Goal: Communication & Community: Answer question/provide support

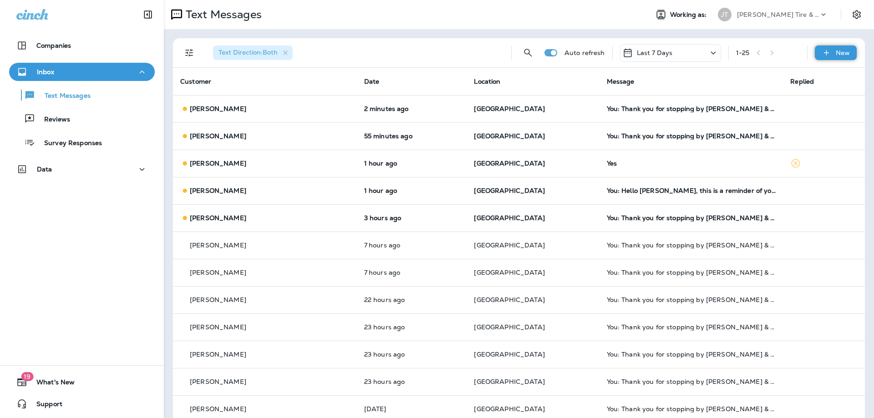
click at [846, 55] on p "New" at bounding box center [843, 52] width 14 height 7
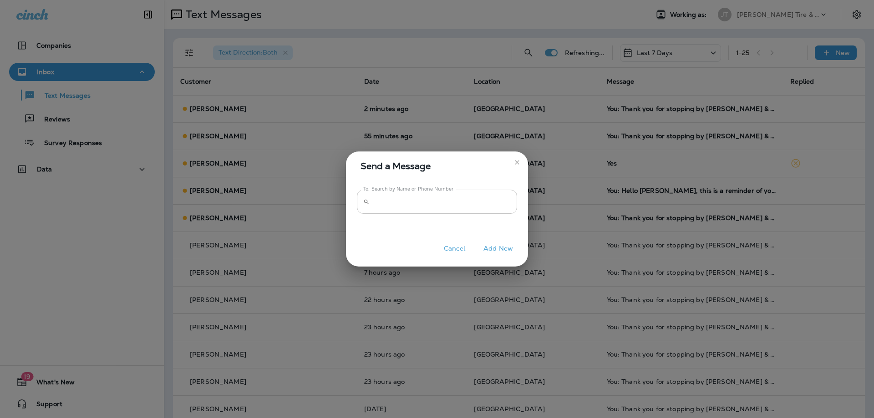
click at [450, 206] on input "To: Search by Name or Phone Number" at bounding box center [445, 202] width 144 height 24
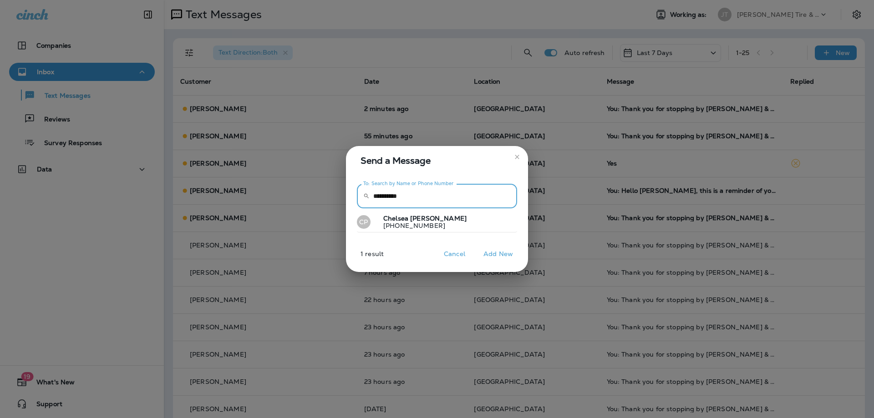
type input "**********"
click at [423, 221] on span "[PERSON_NAME]" at bounding box center [438, 218] width 56 height 8
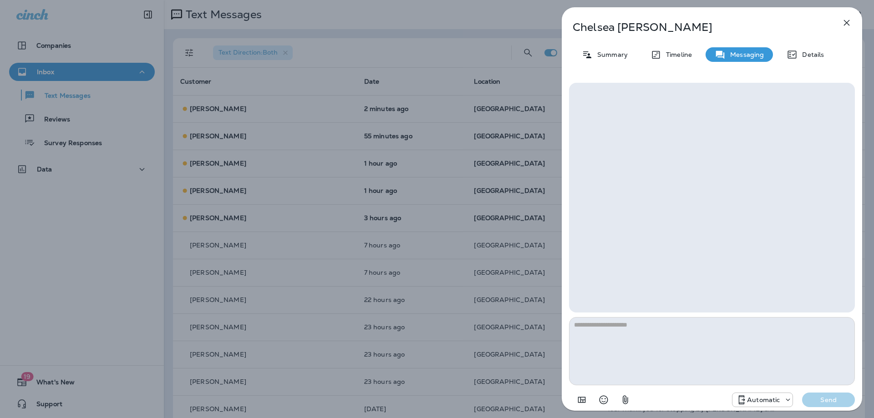
click at [636, 334] on textarea at bounding box center [712, 351] width 286 height 68
click at [768, 401] on p "Automatic" at bounding box center [763, 399] width 33 height 7
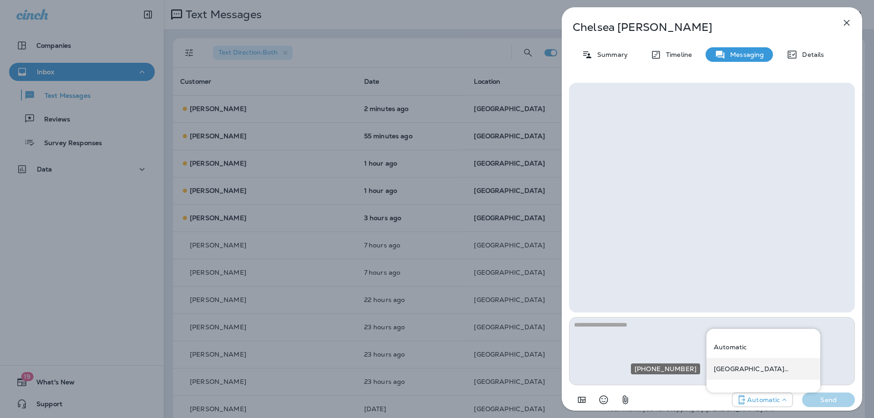
click at [753, 372] on p "[GEOGRAPHIC_DATA] ([STREET_ADDRESS])" at bounding box center [763, 369] width 99 height 7
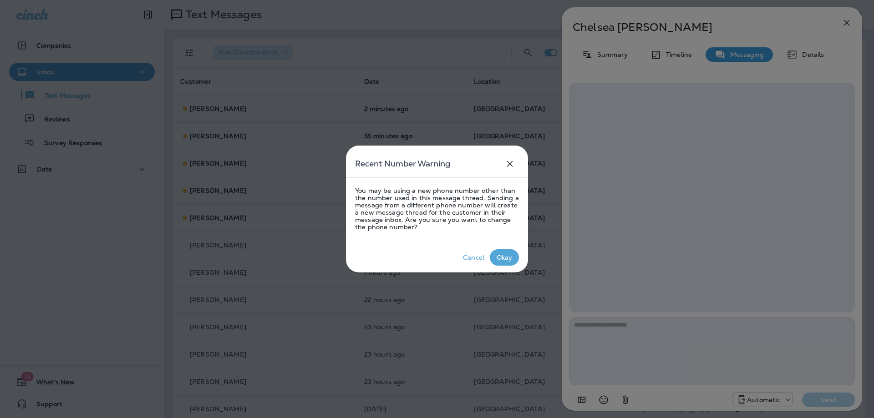
click at [503, 252] on p "Okay" at bounding box center [505, 257] width 20 height 11
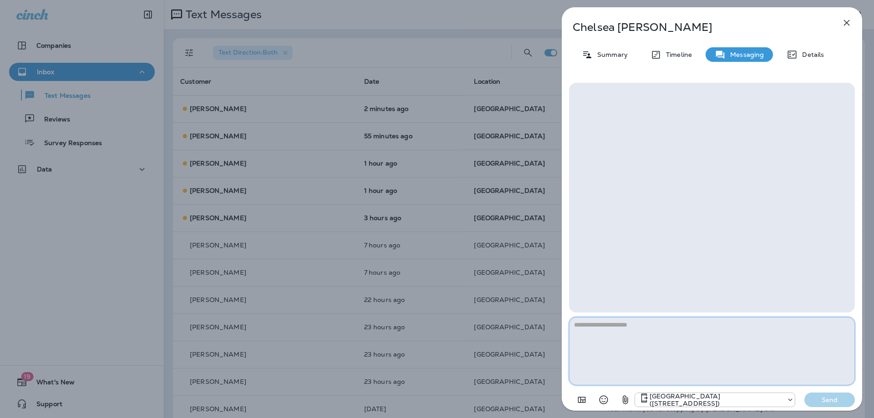
click at [640, 340] on textarea at bounding box center [712, 351] width 286 height 68
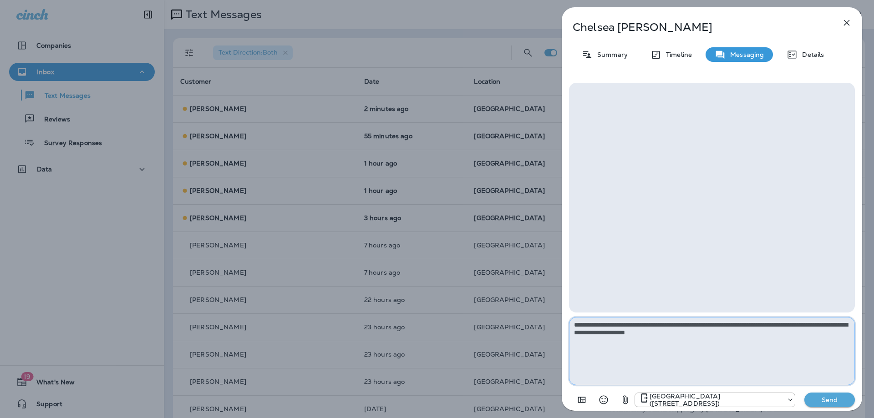
type textarea "**********"
click at [843, 398] on p "Send" at bounding box center [830, 400] width 38 height 8
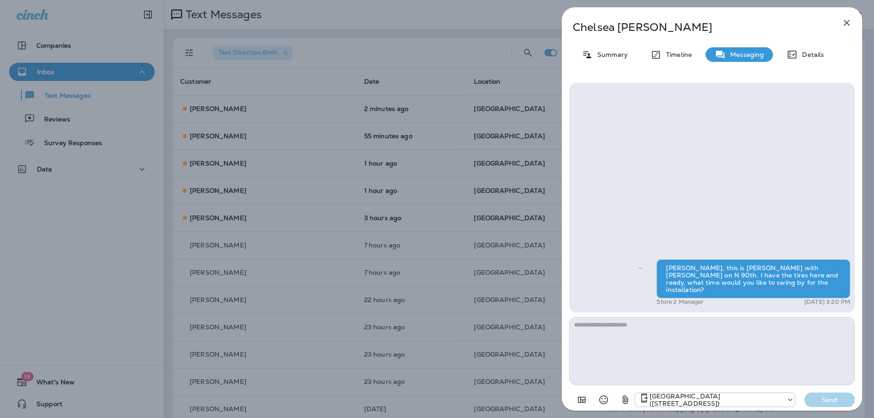
click at [848, 25] on icon "button" at bounding box center [846, 22] width 11 height 11
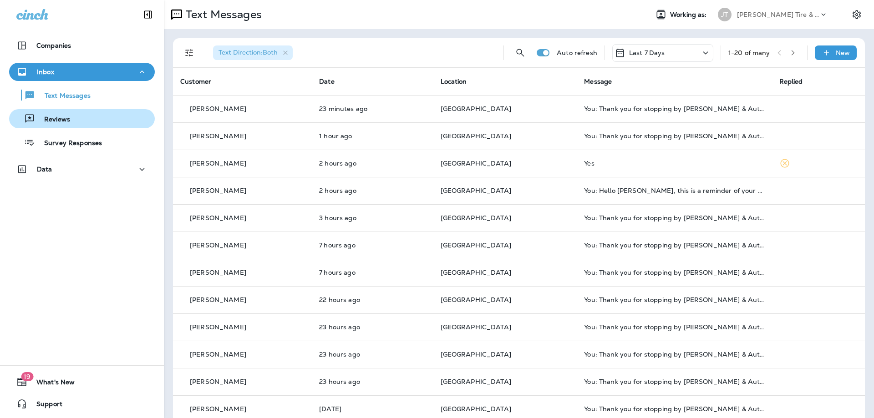
click at [78, 121] on div "Reviews" at bounding box center [82, 119] width 138 height 14
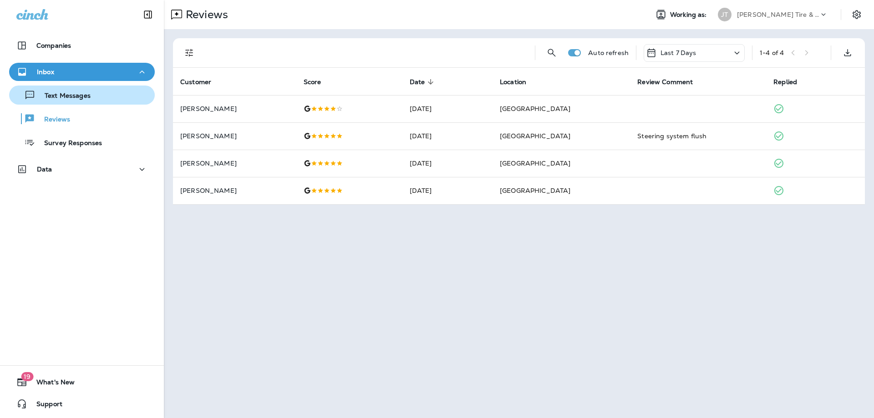
click at [89, 103] on button "Text Messages" at bounding box center [82, 95] width 146 height 19
